Goal: Task Accomplishment & Management: Use online tool/utility

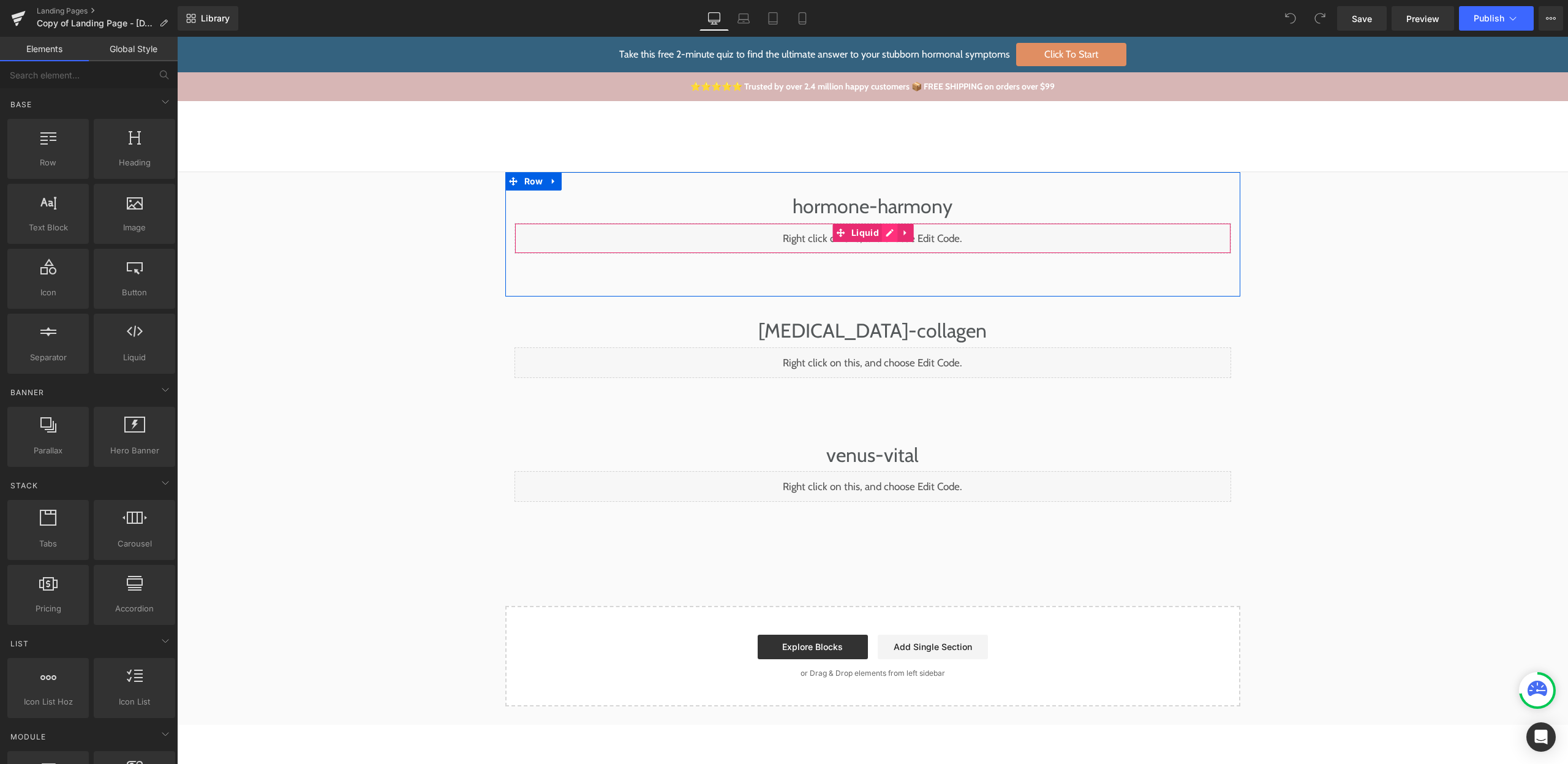
click at [887, 234] on div "Liquid" at bounding box center [872, 238] width 717 height 30
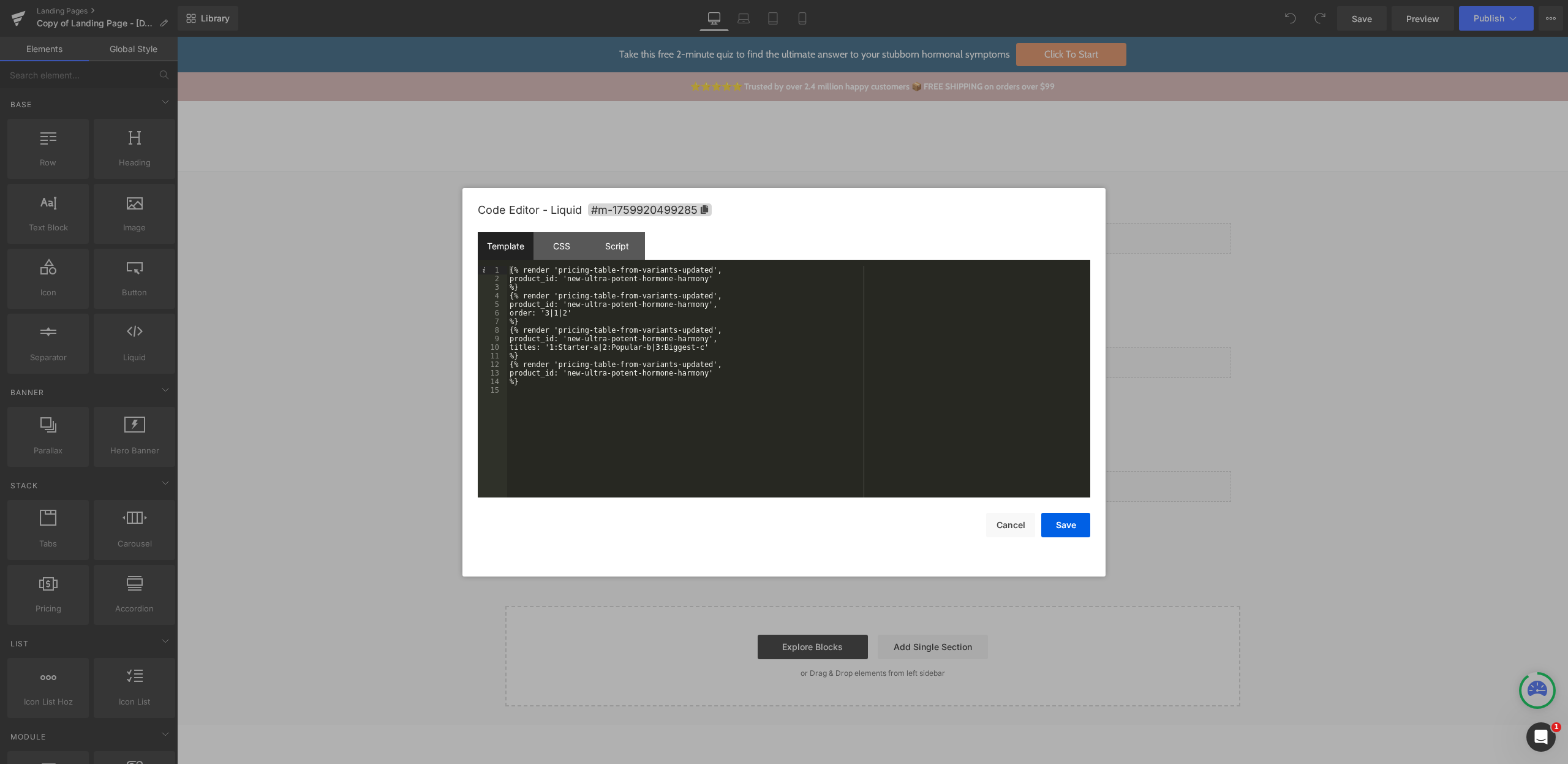
click at [694, 271] on div "{% render 'pricing-table-from-variants-updated', product_id: 'new-ultra-potent-…" at bounding box center [799, 390] width 583 height 249
click at [694, 292] on div "{% render 'pricing-table-from-variants', product_id: 'new-ultra-potent-hormone-…" at bounding box center [799, 390] width 583 height 249
click at [700, 332] on div "{% render 'pricing-table-from-variants', product_id: 'new-ultra-potent-hormone-…" at bounding box center [799, 390] width 583 height 249
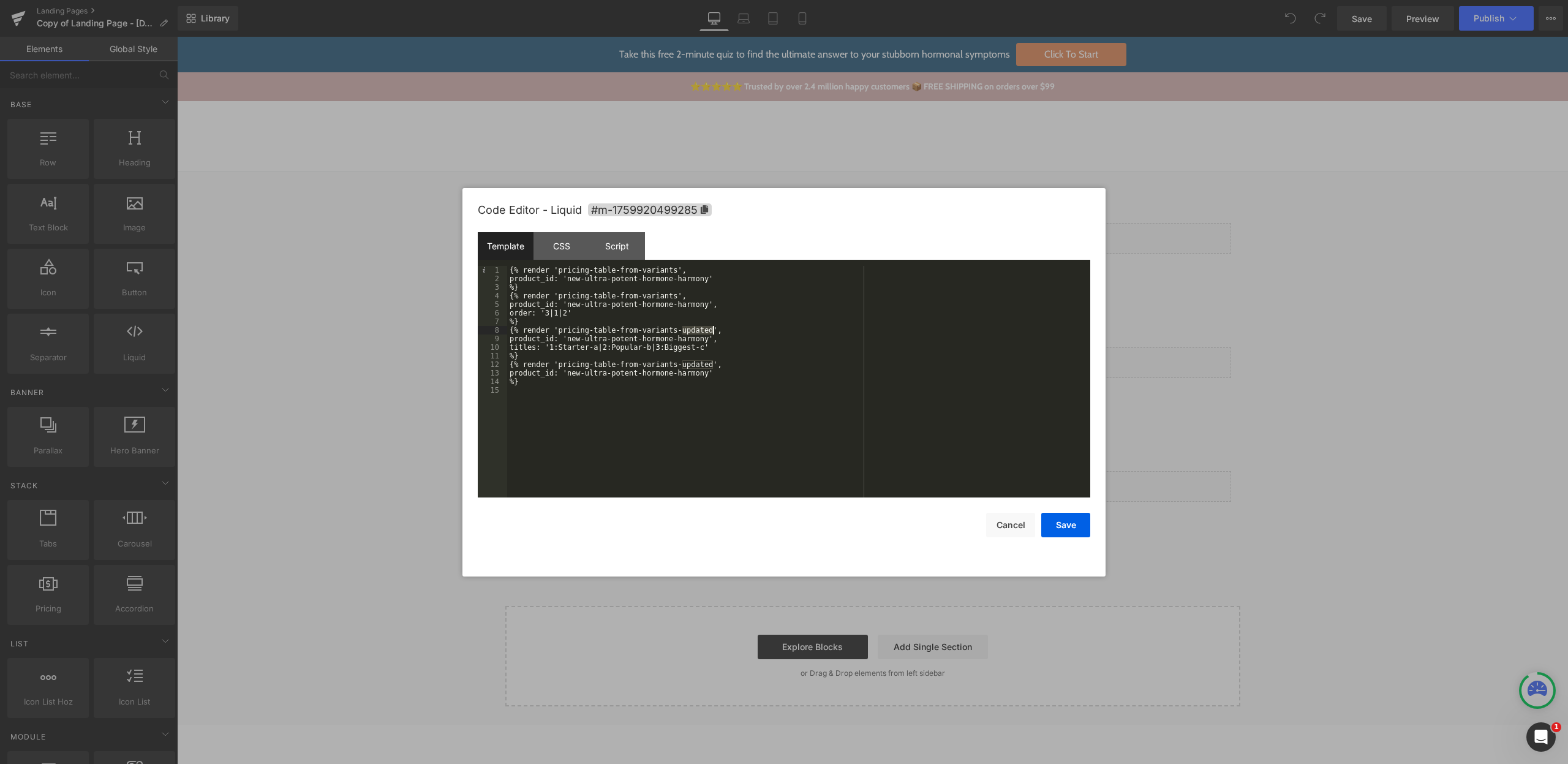
click at [700, 332] on div "{% render 'pricing-table-from-variants', product_id: 'new-ultra-potent-hormone-…" at bounding box center [799, 390] width 583 height 249
click at [697, 364] on div "{% render 'pricing-table-from-variants', product_id: 'new-ultra-potent-hormone-…" at bounding box center [799, 390] width 583 height 249
click at [1075, 521] on button "Save" at bounding box center [1066, 525] width 49 height 24
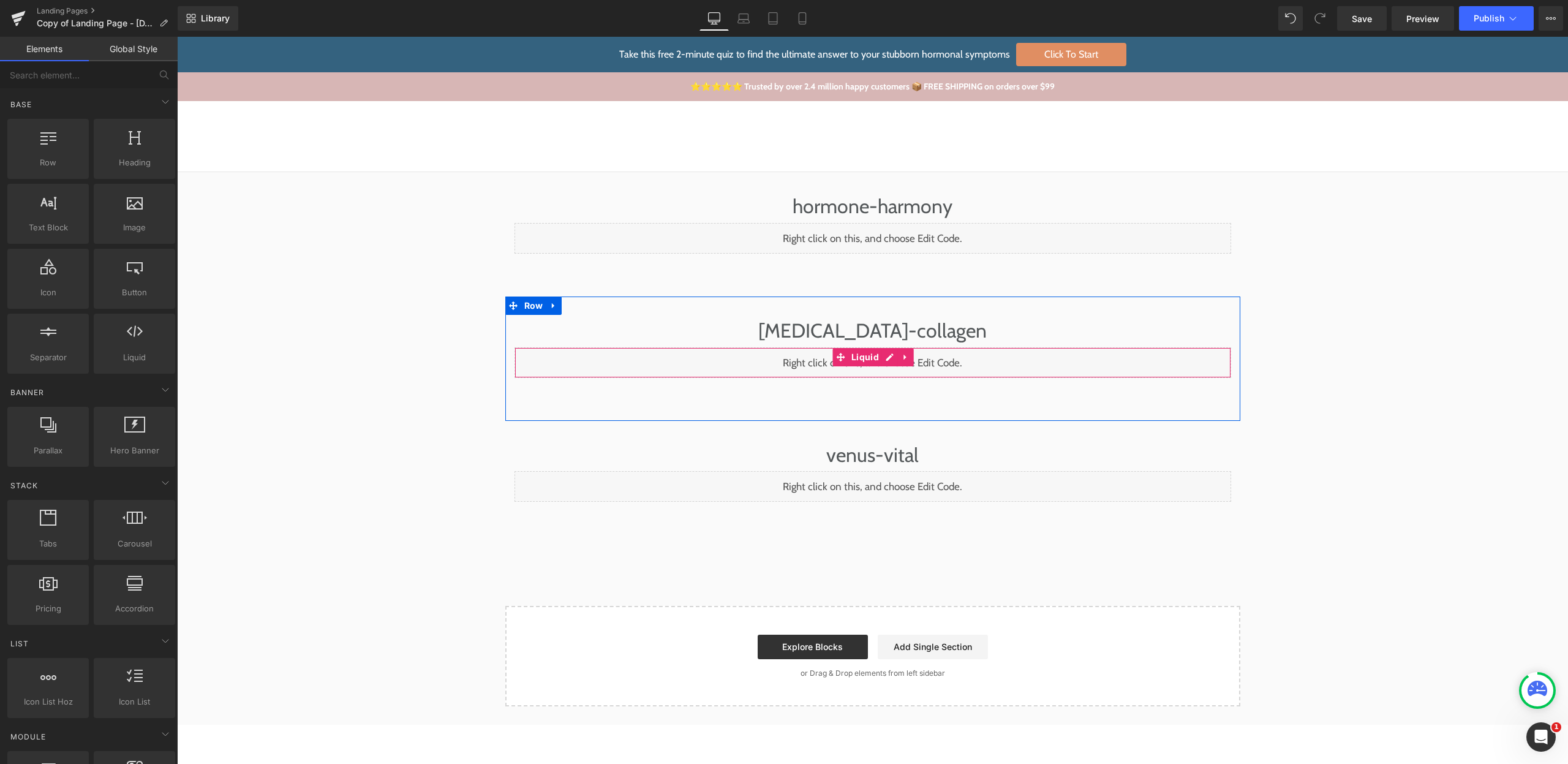
click at [886, 362] on div "Liquid" at bounding box center [872, 363] width 717 height 30
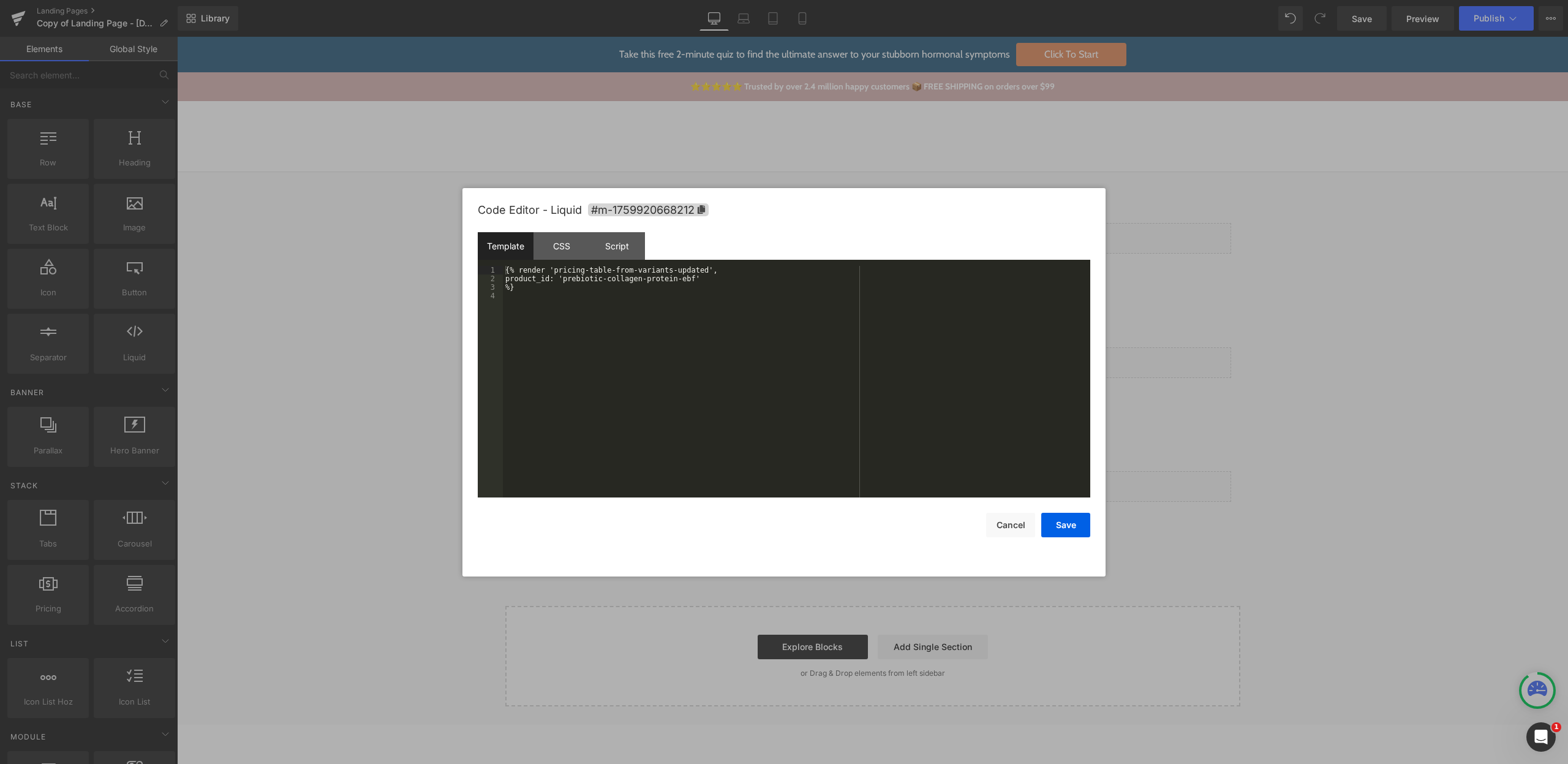
click at [698, 268] on div "{% render 'pricing-table-from-variants-updated', product_id: 'prebiotic-collage…" at bounding box center [797, 390] width 588 height 249
click at [1072, 526] on button "Save" at bounding box center [1066, 525] width 49 height 24
click at [888, 484] on div "Liquid" at bounding box center [872, 486] width 717 height 30
click at [686, 271] on div "{% render 'pricing-table-from-variants-updated', product_id: 'venus-vital' %}" at bounding box center [797, 390] width 588 height 249
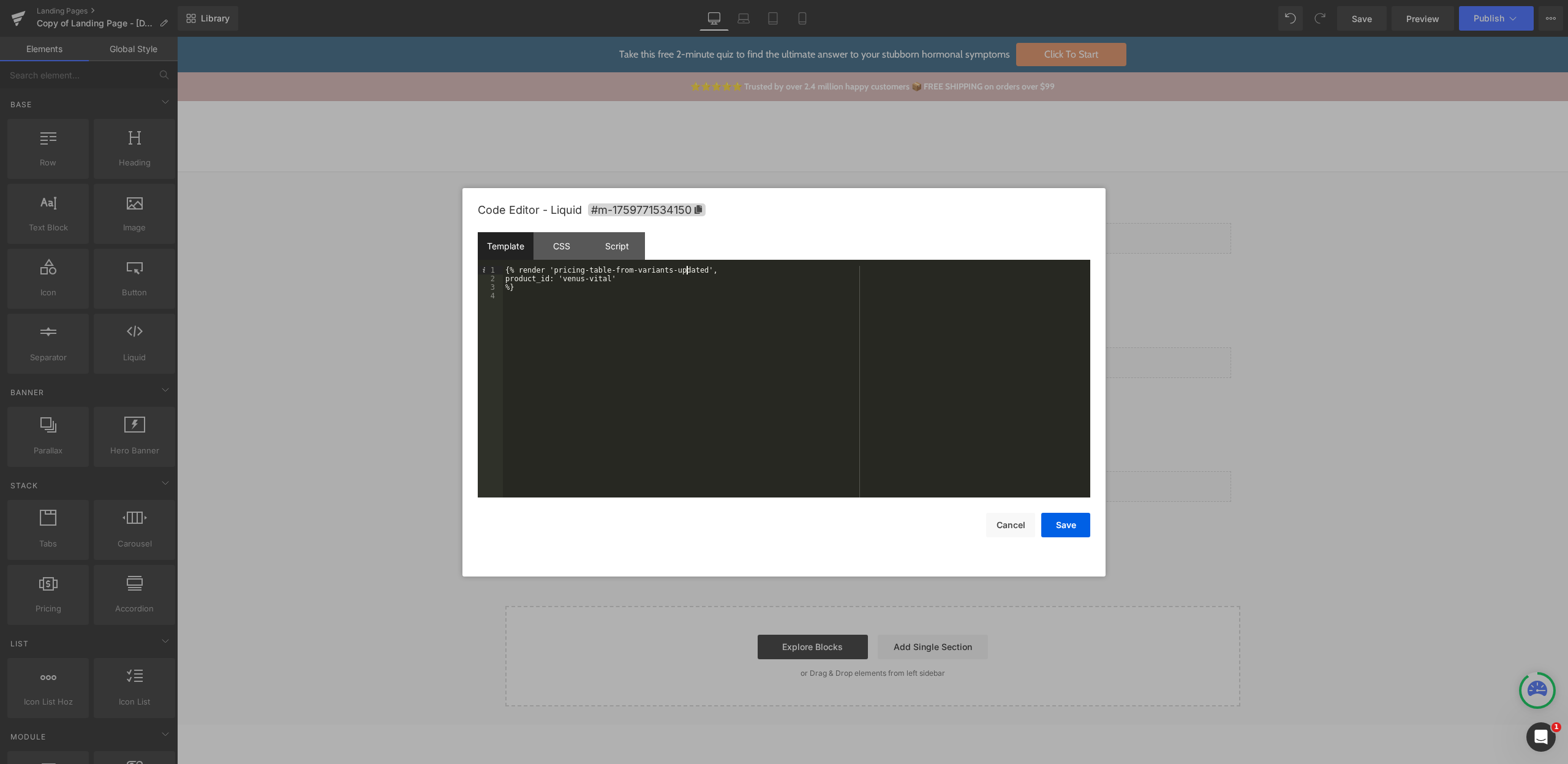
click at [686, 271] on div "{% render 'pricing-table-from-variants-updated', product_id: 'venus-vital' %}" at bounding box center [797, 390] width 588 height 249
click at [1044, 521] on button "Save" at bounding box center [1066, 525] width 49 height 24
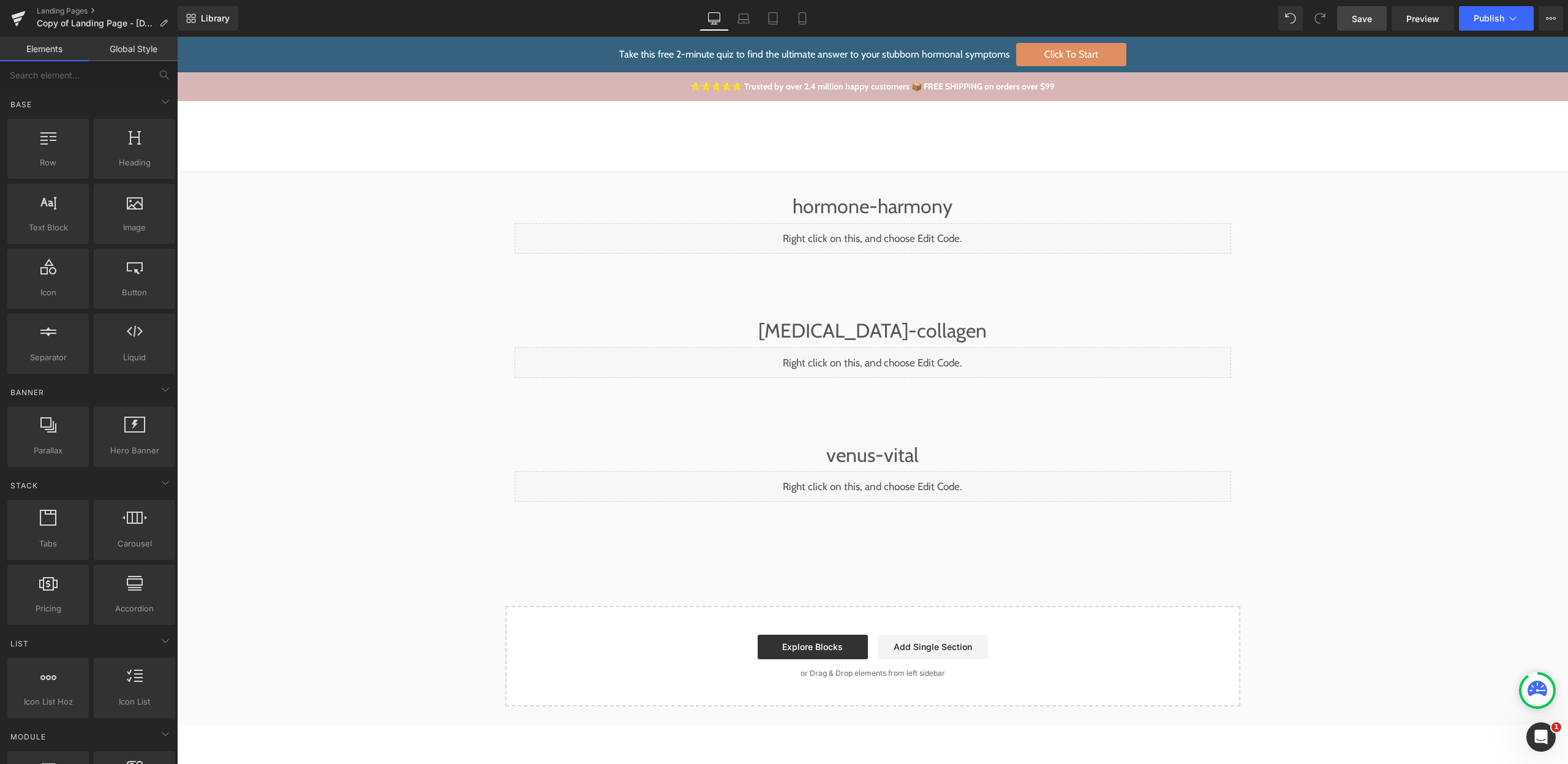
click at [1367, 14] on span "Save" at bounding box center [1362, 19] width 20 height 13
